Goal: Information Seeking & Learning: Learn about a topic

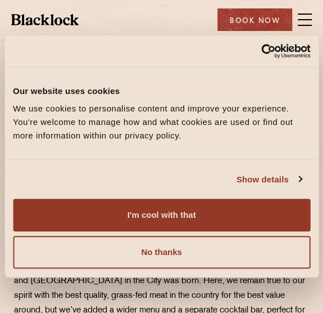
scroll to position [78, 0]
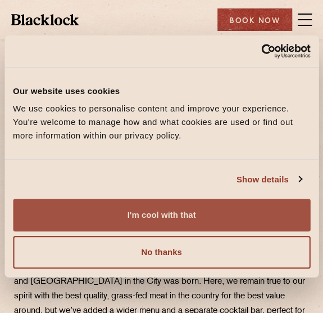
click at [202, 214] on button "I'm cool with that" at bounding box center [162, 215] width 298 height 33
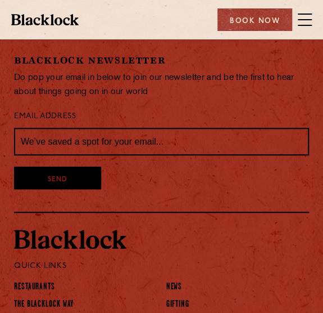
scroll to position [1061, 0]
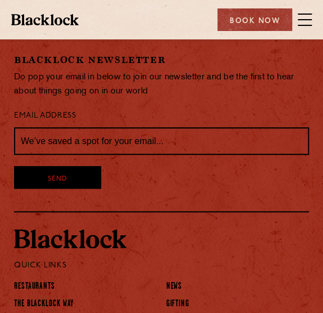
click at [229, 229] on div at bounding box center [162, 243] width 312 height 29
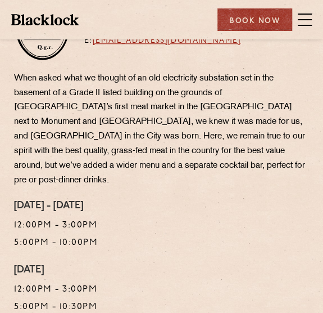
scroll to position [0, 0]
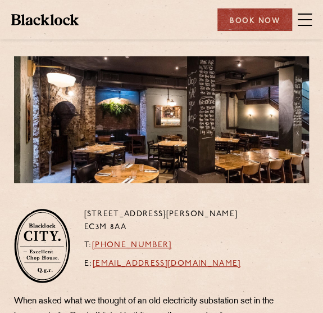
click at [305, 21] on span at bounding box center [305, 19] width 14 height 17
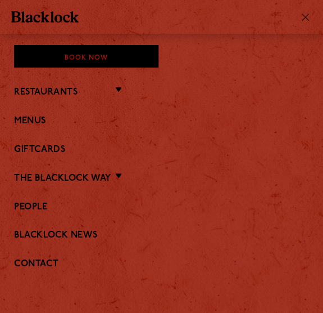
click at [118, 88] on li "Restaurants [GEOGRAPHIC_DATA] [GEOGRAPHIC_DATA] [GEOGRAPHIC_DATA] [GEOGRAPHIC_D…" at bounding box center [161, 91] width 295 height 15
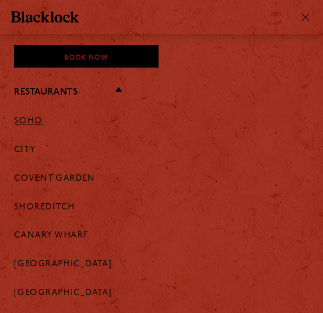
click at [39, 119] on link "Soho" at bounding box center [28, 121] width 29 height 10
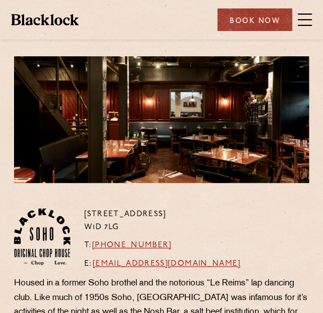
click at [304, 23] on span at bounding box center [305, 19] width 14 height 17
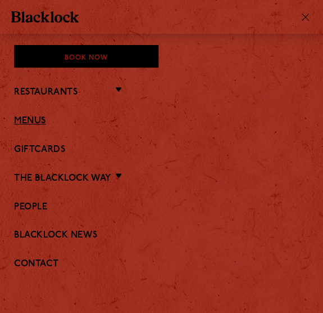
click at [28, 116] on link "Menus" at bounding box center [161, 121] width 295 height 11
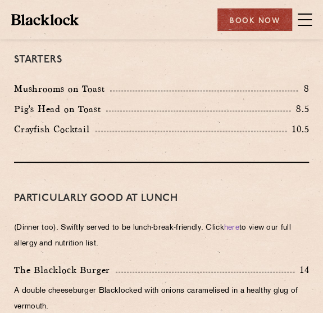
scroll to position [447, 0]
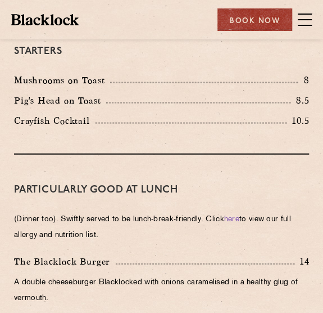
click at [60, 105] on p "Pig's Head on Toast" at bounding box center [60, 100] width 92 height 10
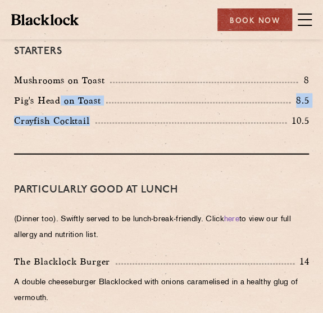
drag, startPoint x: 60, startPoint y: 129, endPoint x: 54, endPoint y: 159, distance: 30.9
click at [54, 133] on div "Mushrooms on Toast 8 Pig's Head on Toast 8.5 Crayfish Cocktail 10.5" at bounding box center [162, 103] width 312 height 61
click at [54, 133] on div "Crayfish Cocktail 10.5" at bounding box center [162, 123] width 312 height 20
click at [87, 154] on div "Starters Mushrooms on Toast 8 Pig's Head on Toast 8.5 Crayfish Cocktail 10.5" at bounding box center [161, 85] width 295 height 138
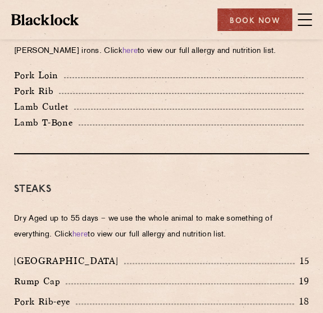
scroll to position [938, 0]
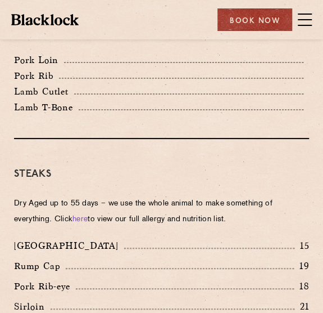
click at [37, 112] on p "Lamb T-Bone" at bounding box center [46, 107] width 65 height 10
drag, startPoint x: 37, startPoint y: 141, endPoint x: 79, endPoint y: 137, distance: 41.8
click at [79, 112] on div "Lamb T-Bone" at bounding box center [161, 107] width 295 height 10
click at [136, 182] on h3 "Steaks" at bounding box center [161, 174] width 295 height 15
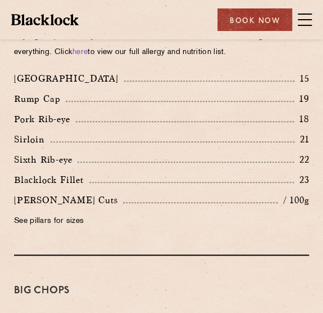
scroll to position [1105, 0]
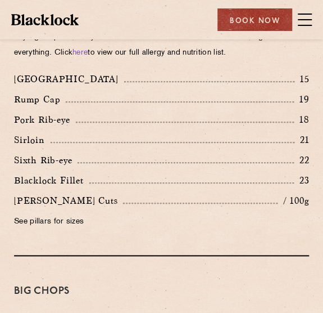
click at [16, 84] on p "[GEOGRAPHIC_DATA]" at bounding box center [69, 79] width 110 height 10
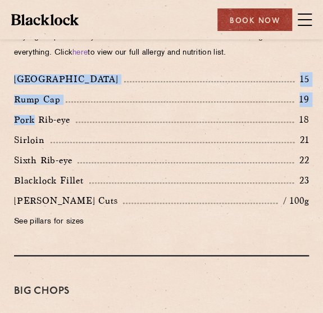
drag, startPoint x: 16, startPoint y: 112, endPoint x: 25, endPoint y: 163, distance: 51.9
click at [25, 163] on div "Denver 15 Rump Cap 19 Pork Rib-eye 18 Sirloin 21 Sixth Rib-eye 22 [PERSON_NAME]…" at bounding box center [162, 153] width 312 height 163
click at [33, 145] on p "Sirloin" at bounding box center [32, 140] width 37 height 10
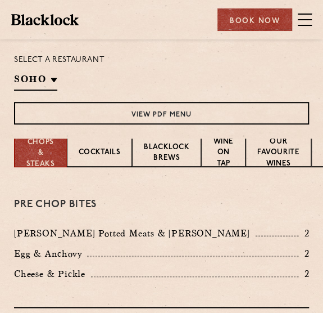
scroll to position [0, 0]
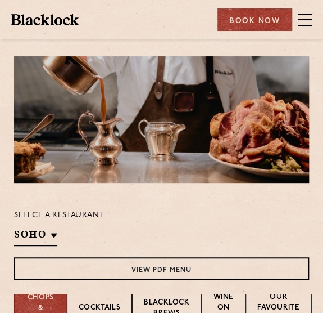
click at [199, 107] on div at bounding box center [161, 119] width 295 height 127
